Goal: Information Seeking & Learning: Learn about a topic

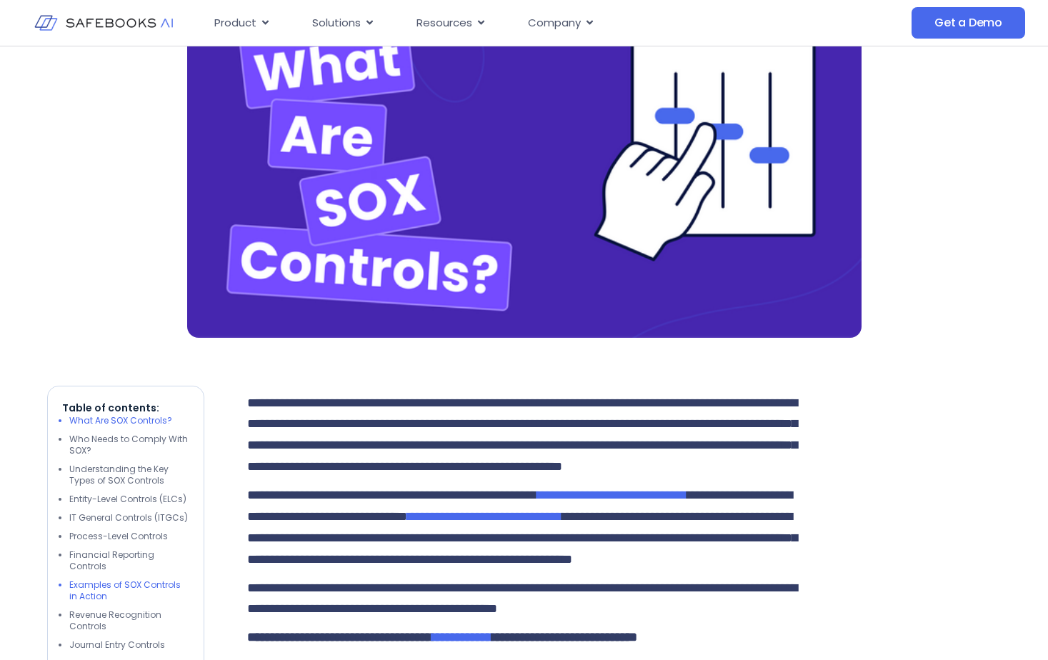
click at [131, 587] on li "Examples of SOX Controls in Action" at bounding box center [129, 591] width 120 height 23
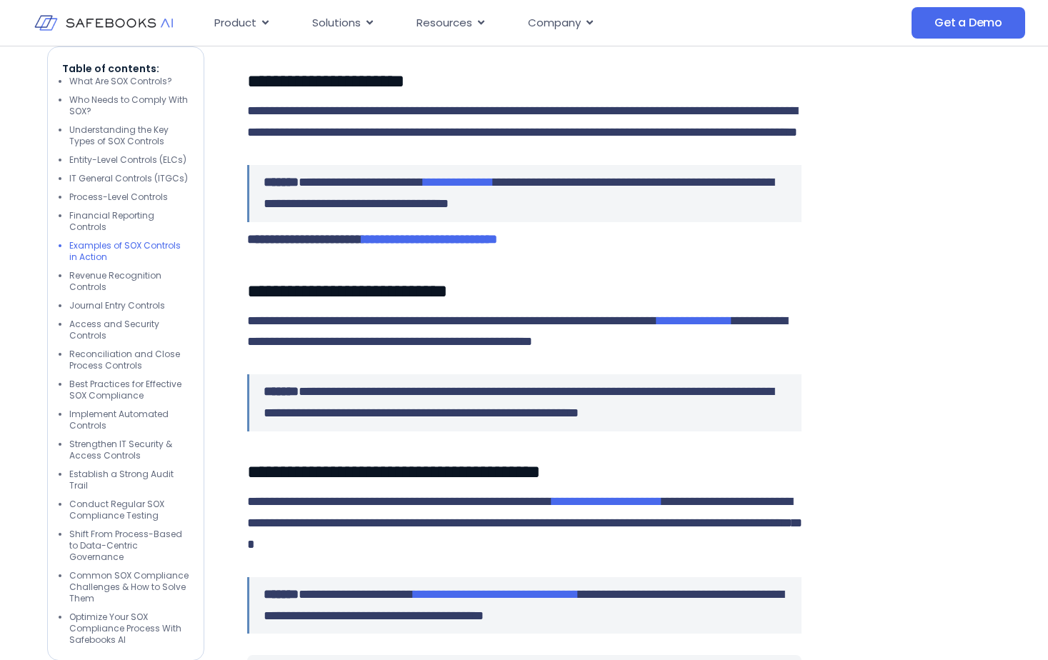
scroll to position [3319, 0]
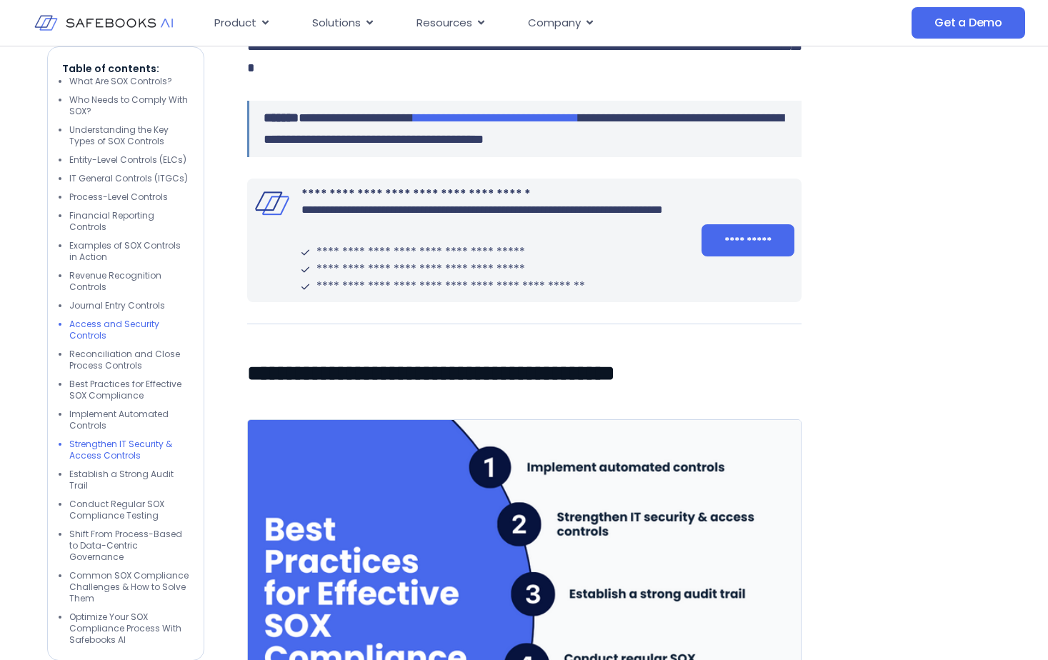
click at [109, 455] on li "Strengthen IT Security & Access Controls" at bounding box center [129, 450] width 120 height 23
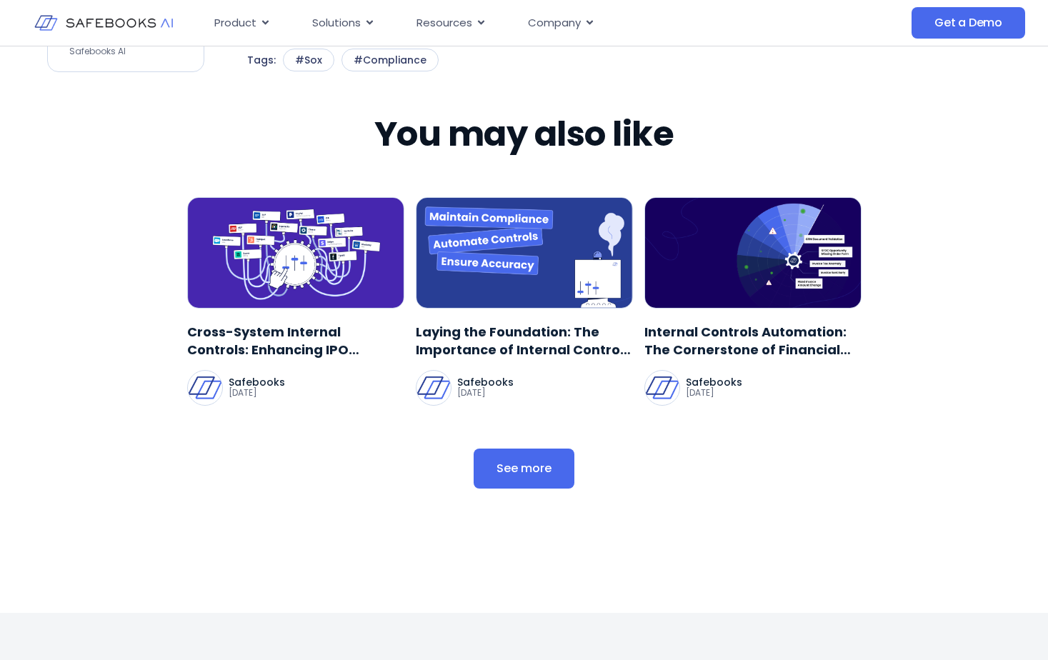
scroll to position [6213, 0]
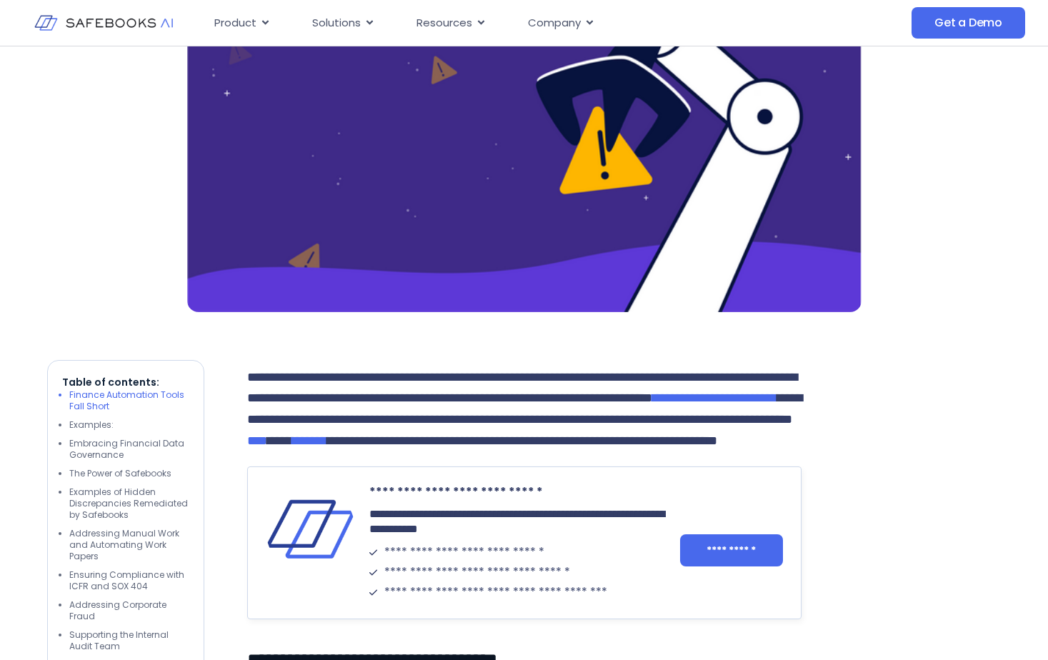
scroll to position [953, 0]
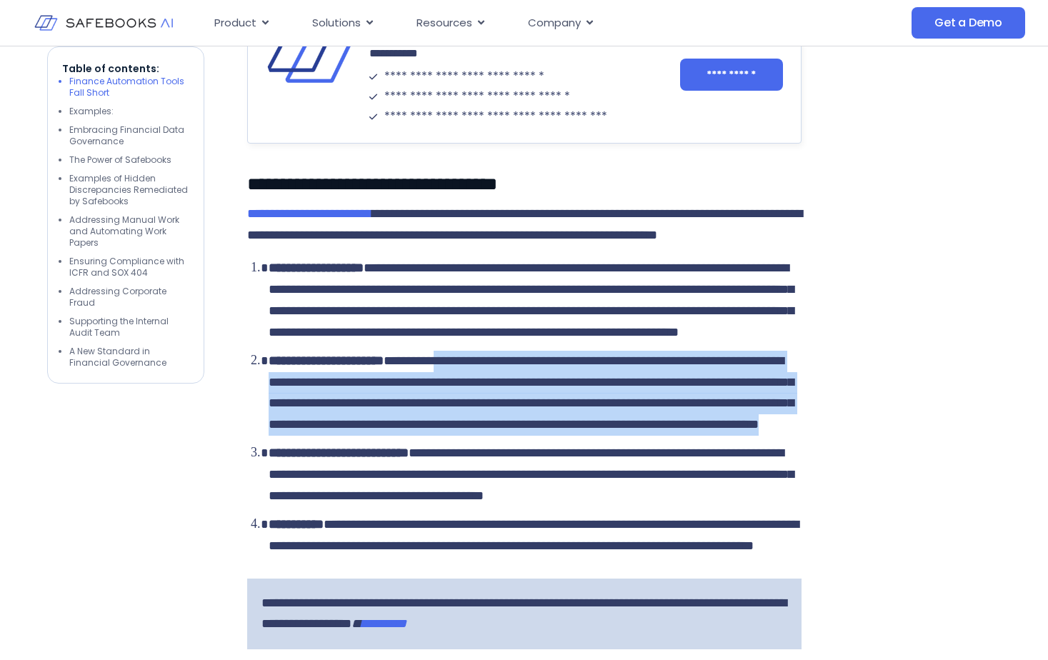
drag, startPoint x: 482, startPoint y: 452, endPoint x: 799, endPoint y: 550, distance: 331.4
click at [799, 437] on p "**********" at bounding box center [535, 394] width 533 height 86
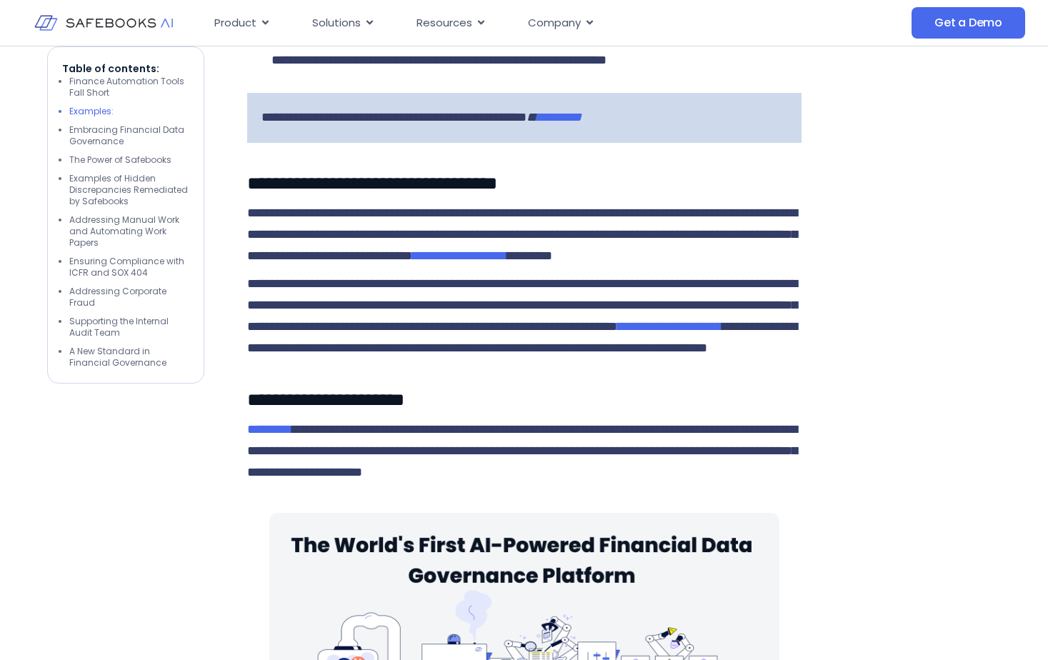
scroll to position [2382, 0]
